Goal: Information Seeking & Learning: Learn about a topic

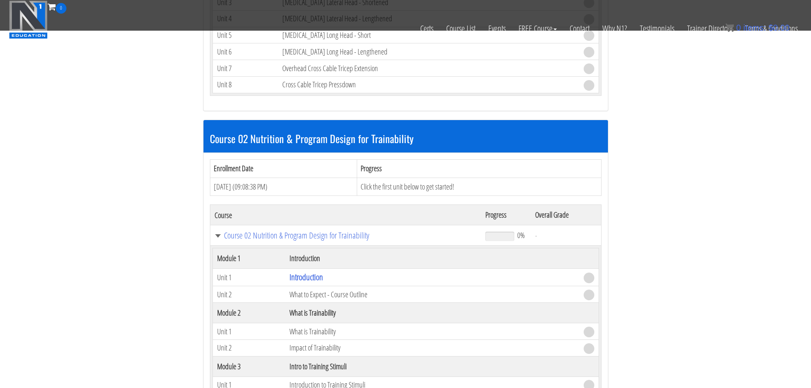
scroll to position [2797, 0]
click at [315, 277] on link "Introduction" at bounding box center [307, 276] width 34 height 11
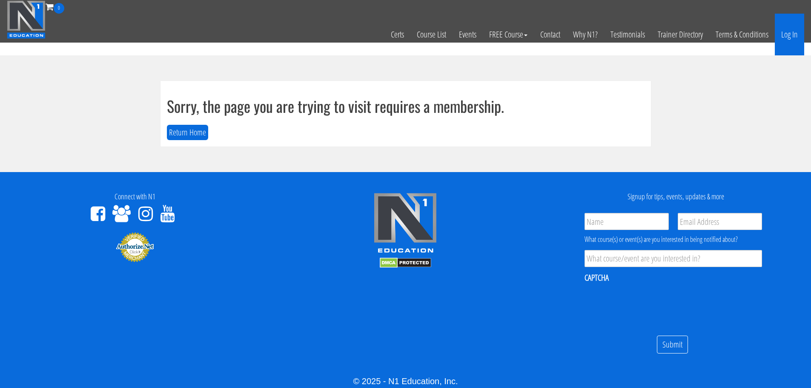
click at [792, 34] on link "Log In" at bounding box center [789, 35] width 29 height 42
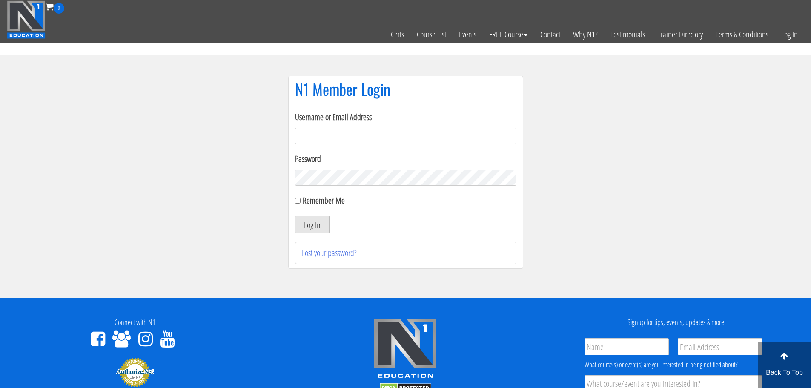
type input "aprilhenderson@outlook.com"
click at [317, 225] on button "Log In" at bounding box center [312, 224] width 34 height 18
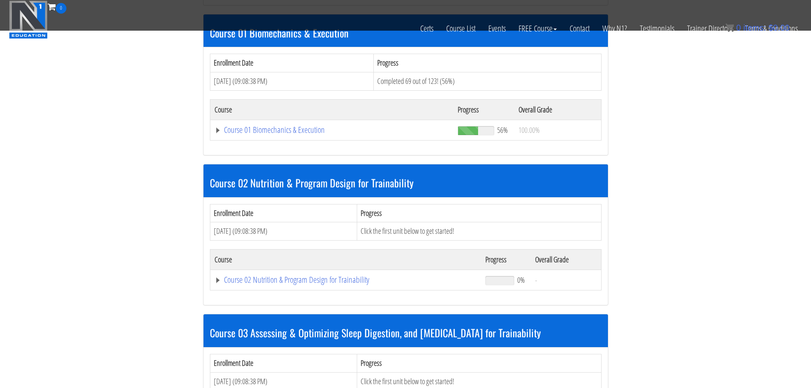
scroll to position [261, 0]
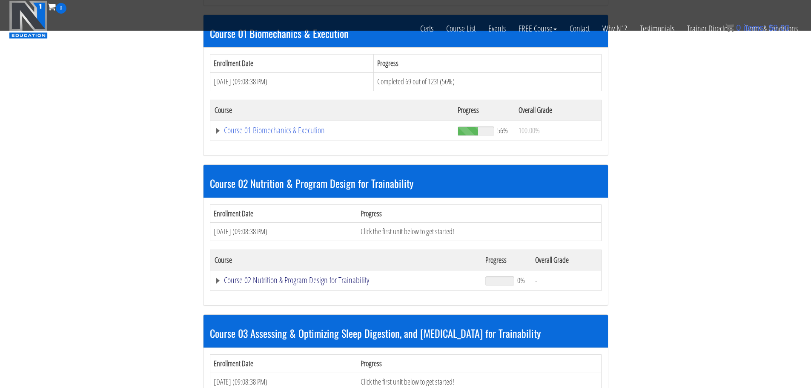
click at [306, 278] on link "Course 02 Nutrition & Program Design for Trainability" at bounding box center [346, 280] width 263 height 9
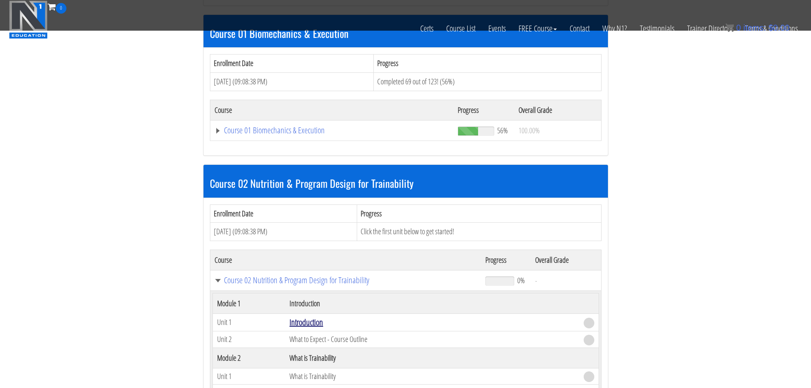
click at [309, 319] on link "Introduction" at bounding box center [307, 321] width 34 height 11
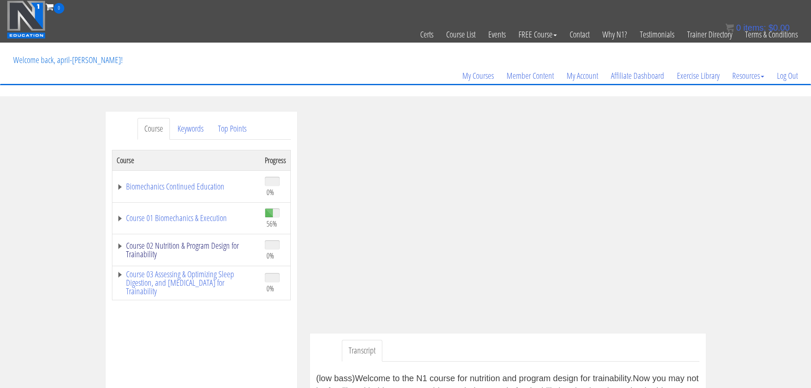
click at [176, 250] on link "Course 02 Nutrition & Program Design for Trainability" at bounding box center [187, 249] width 140 height 17
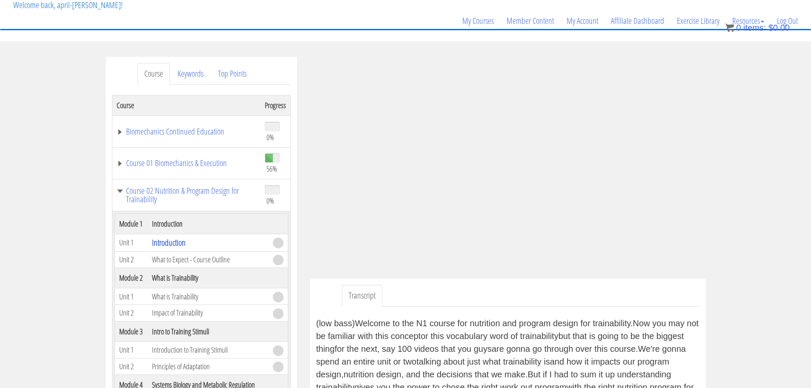
scroll to position [55, 0]
click at [189, 77] on link "Keywords" at bounding box center [191, 74] width 40 height 22
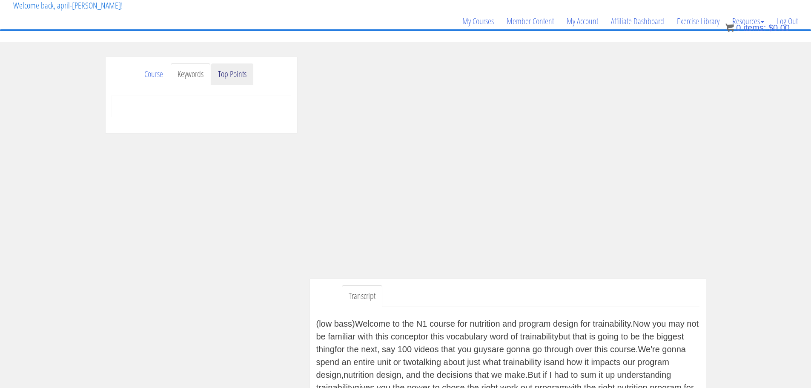
click at [233, 76] on link "Top Points" at bounding box center [232, 74] width 42 height 22
click at [150, 77] on link "Course" at bounding box center [154, 74] width 32 height 22
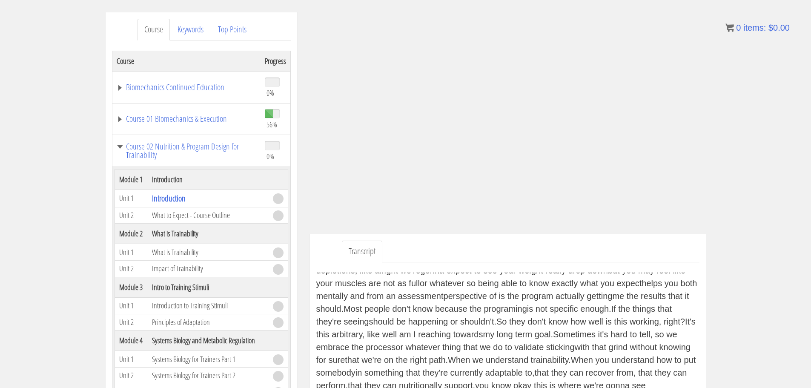
scroll to position [103, 0]
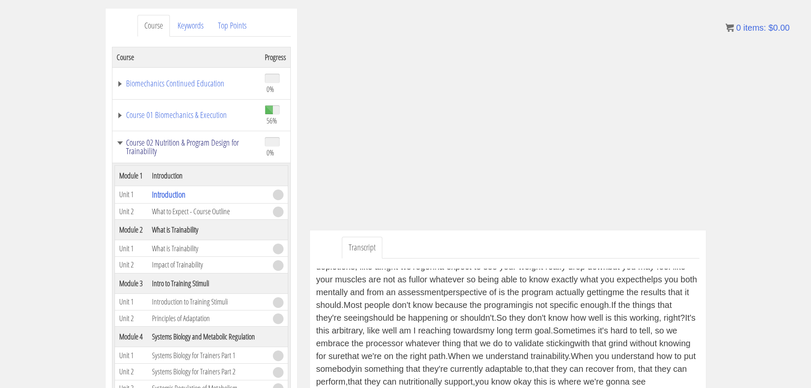
click at [120, 143] on link "Course 02 Nutrition & Program Design for Trainability" at bounding box center [187, 146] width 140 height 17
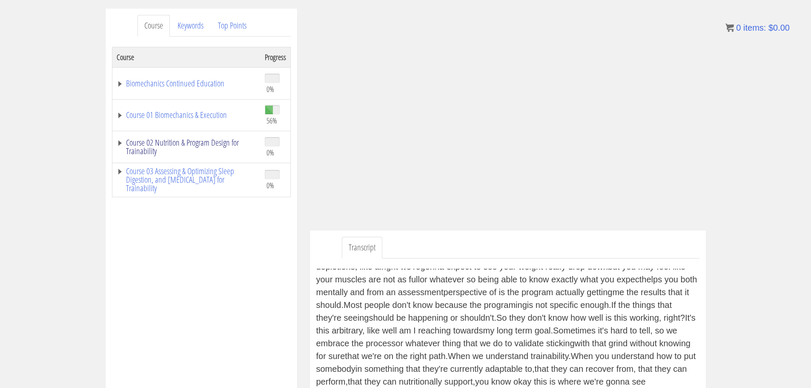
click at [215, 146] on link "Course 02 Nutrition & Program Design for Trainability" at bounding box center [187, 146] width 140 height 17
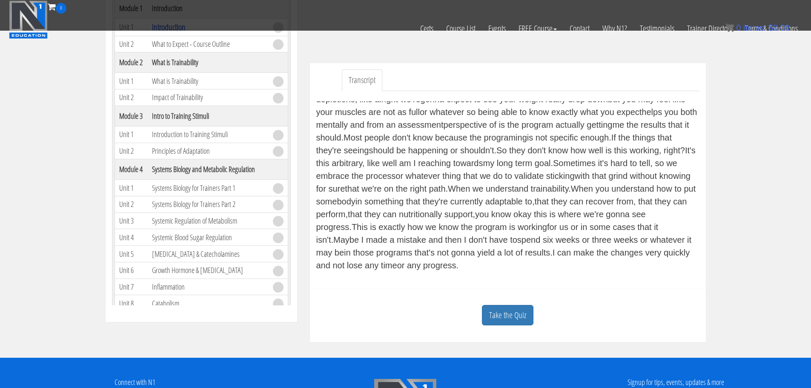
scroll to position [217, 0]
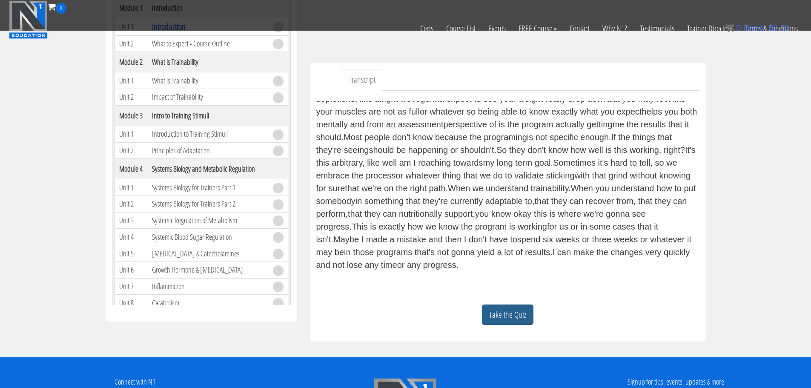
click at [506, 319] on link "Take the Quiz" at bounding box center [508, 314] width 52 height 21
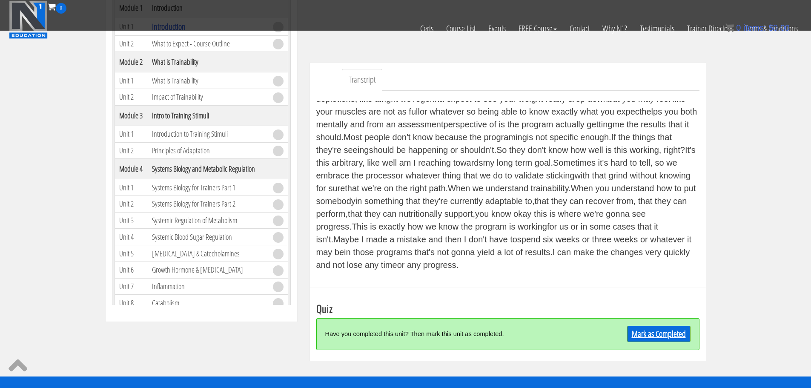
click at [643, 335] on link "Mark as Completed" at bounding box center [658, 334] width 63 height 16
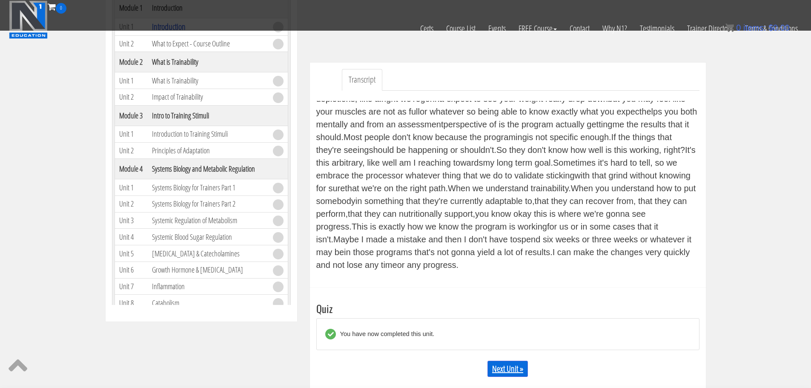
click at [509, 363] on link "Next Unit »" at bounding box center [508, 369] width 40 height 16
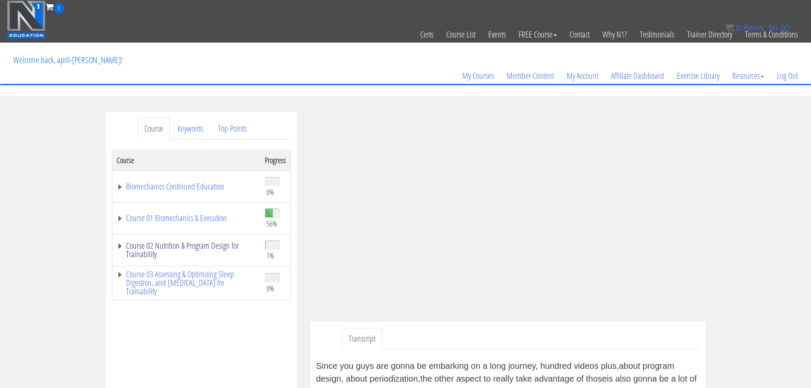
click at [168, 244] on link "Course 02 Nutrition & Program Design for Trainability" at bounding box center [187, 249] width 140 height 17
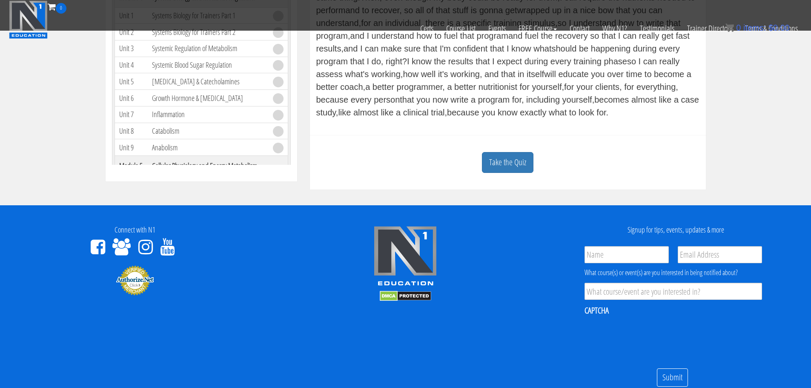
scroll to position [358, 0]
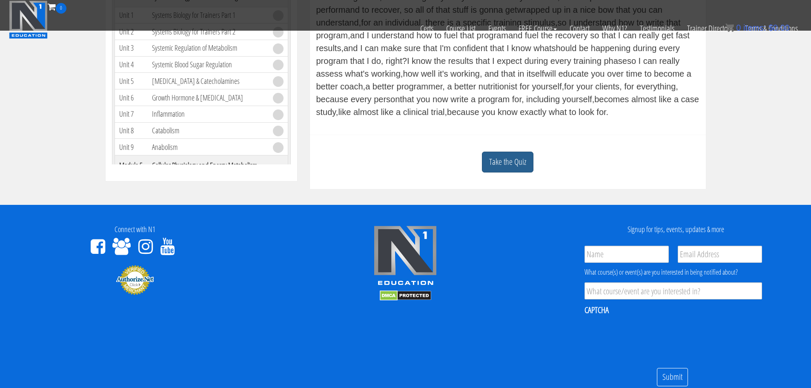
click at [501, 167] on link "Take the Quiz" at bounding box center [508, 162] width 52 height 21
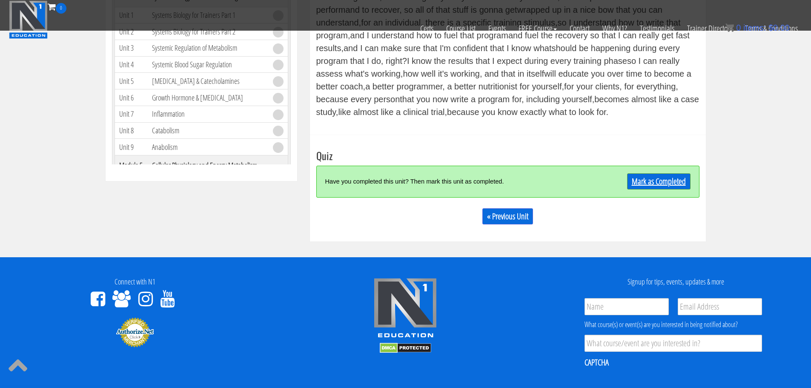
click at [645, 182] on link "Mark as Completed" at bounding box center [658, 181] width 63 height 16
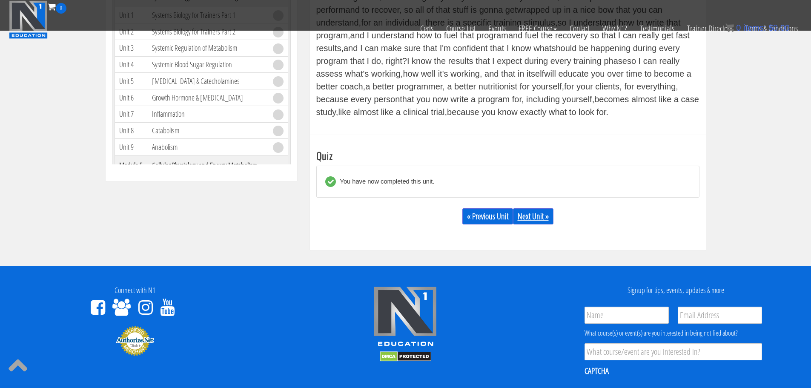
click at [534, 218] on link "Next Unit »" at bounding box center [533, 216] width 40 height 16
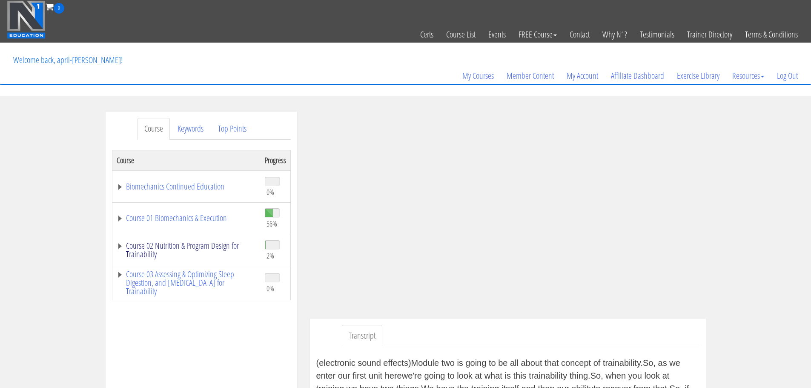
click at [174, 245] on link "Course 02 Nutrition & Program Design for Trainability" at bounding box center [187, 249] width 140 height 17
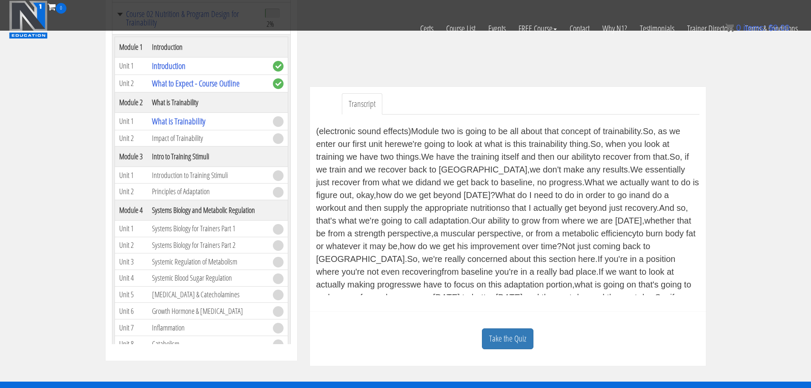
scroll to position [178, 0]
click at [489, 339] on link "Take the Quiz" at bounding box center [508, 338] width 52 height 21
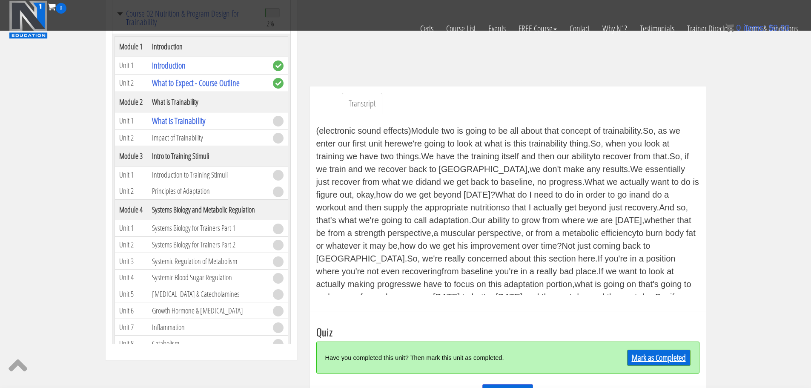
click at [640, 357] on link "Mark as Completed" at bounding box center [658, 358] width 63 height 16
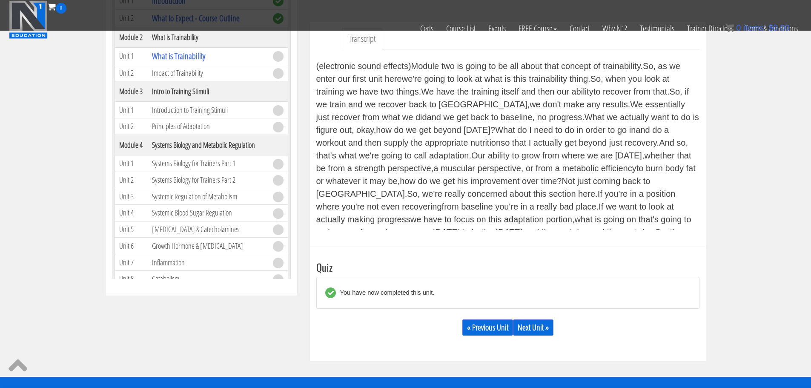
scroll to position [244, 0]
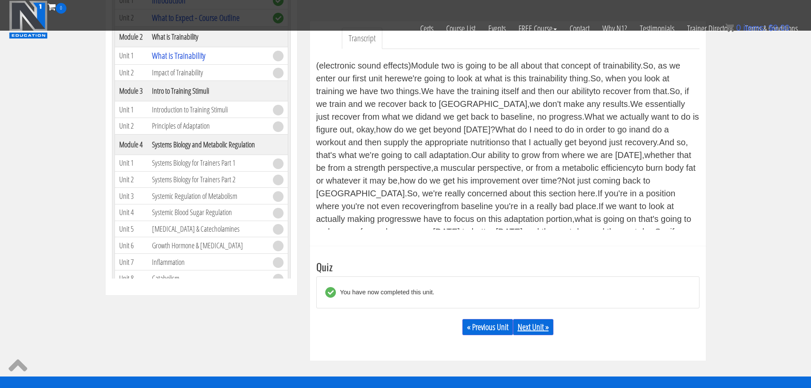
click at [534, 326] on link "Next Unit »" at bounding box center [533, 327] width 40 height 16
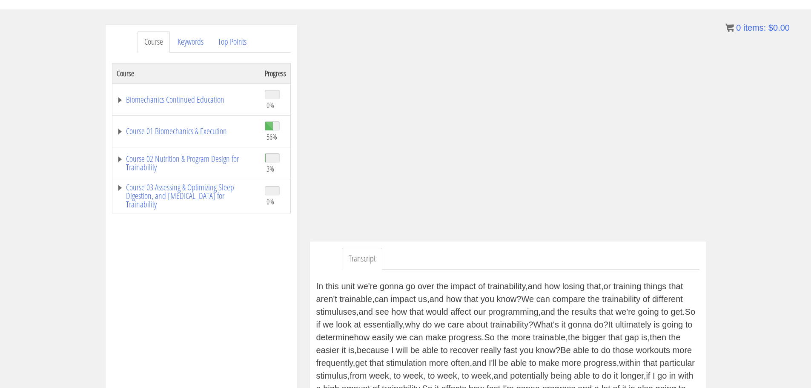
scroll to position [37, 0]
